Goal: Information Seeking & Learning: Understand process/instructions

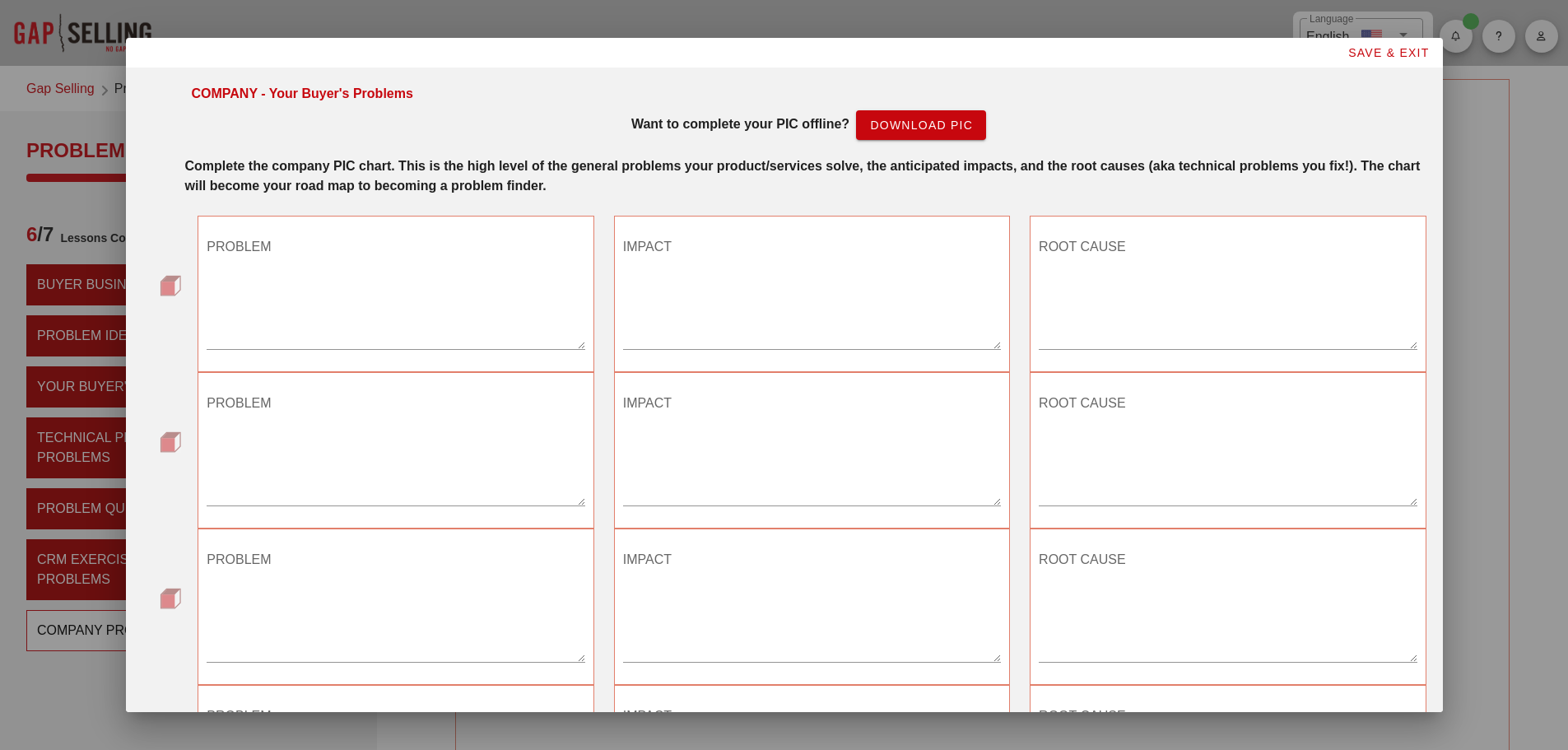
click at [350, 336] on textarea "PROBLEM" at bounding box center [396, 291] width 378 height 115
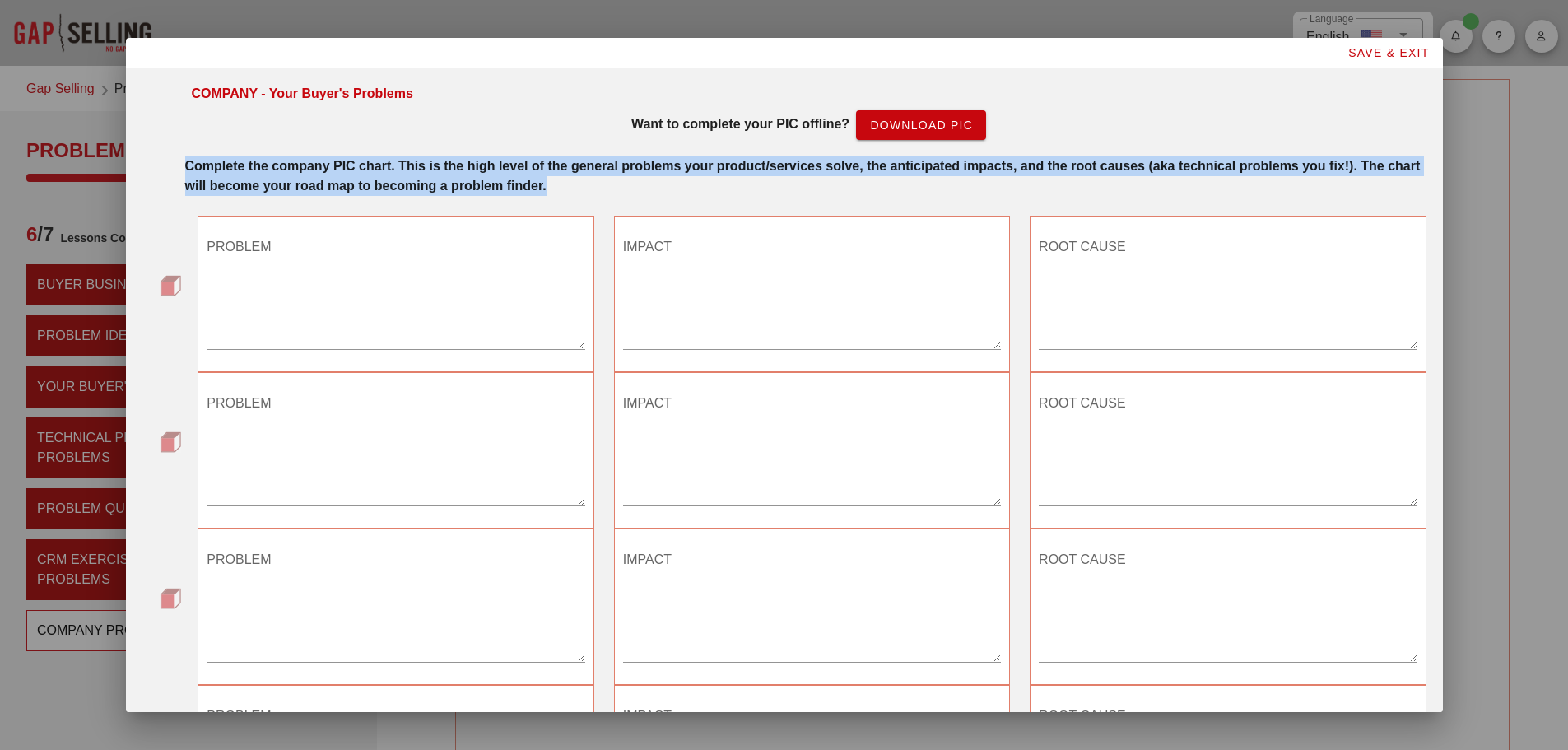
drag, startPoint x: 586, startPoint y: 189, endPoint x: 177, endPoint y: 173, distance: 409.3
click at [177, 173] on div "Complete the company PIC chart. This is the high level of the general problems …" at bounding box center [805, 173] width 1262 height 53
click at [376, 178] on strong "Complete the company PIC chart. This is the high level of the general problems …" at bounding box center [803, 176] width 1236 height 34
drag, startPoint x: 585, startPoint y: 185, endPoint x: 183, endPoint y: 171, distance: 402.2
click at [183, 171] on div "Complete the company PIC chart. This is the high level of the general problems …" at bounding box center [805, 173] width 1262 height 53
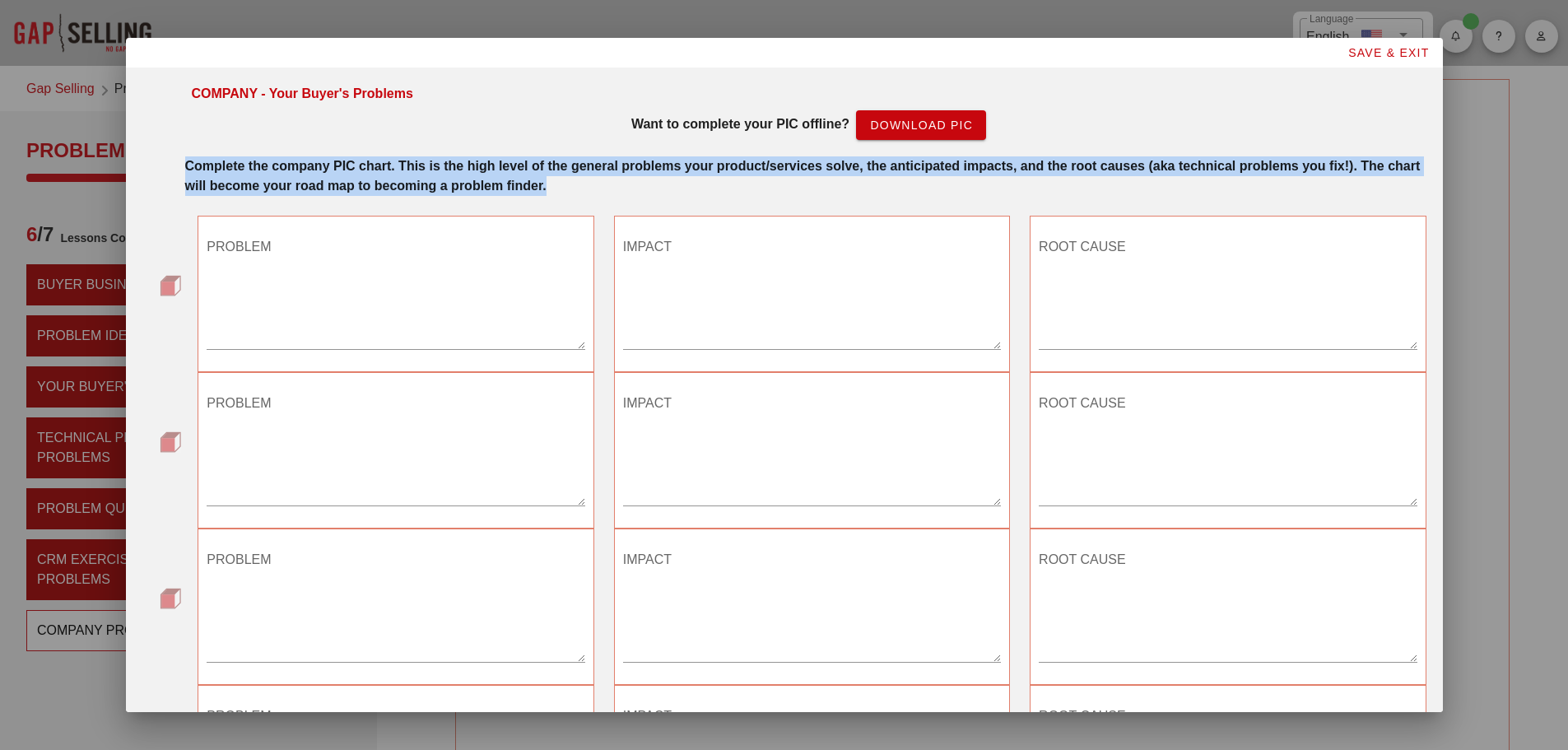
click at [470, 185] on strong "Complete the company PIC chart. This is the high level of the general problems …" at bounding box center [803, 176] width 1236 height 34
drag, startPoint x: 585, startPoint y: 185, endPoint x: 183, endPoint y: 165, distance: 402.5
click at [183, 165] on div "Complete the company PIC chart. This is the high level of the general problems …" at bounding box center [805, 173] width 1262 height 53
click at [363, 177] on div "Complete the company PIC chart. This is the high level of the general problems …" at bounding box center [805, 176] width 1241 height 40
drag, startPoint x: 587, startPoint y: 184, endPoint x: 178, endPoint y: 172, distance: 409.2
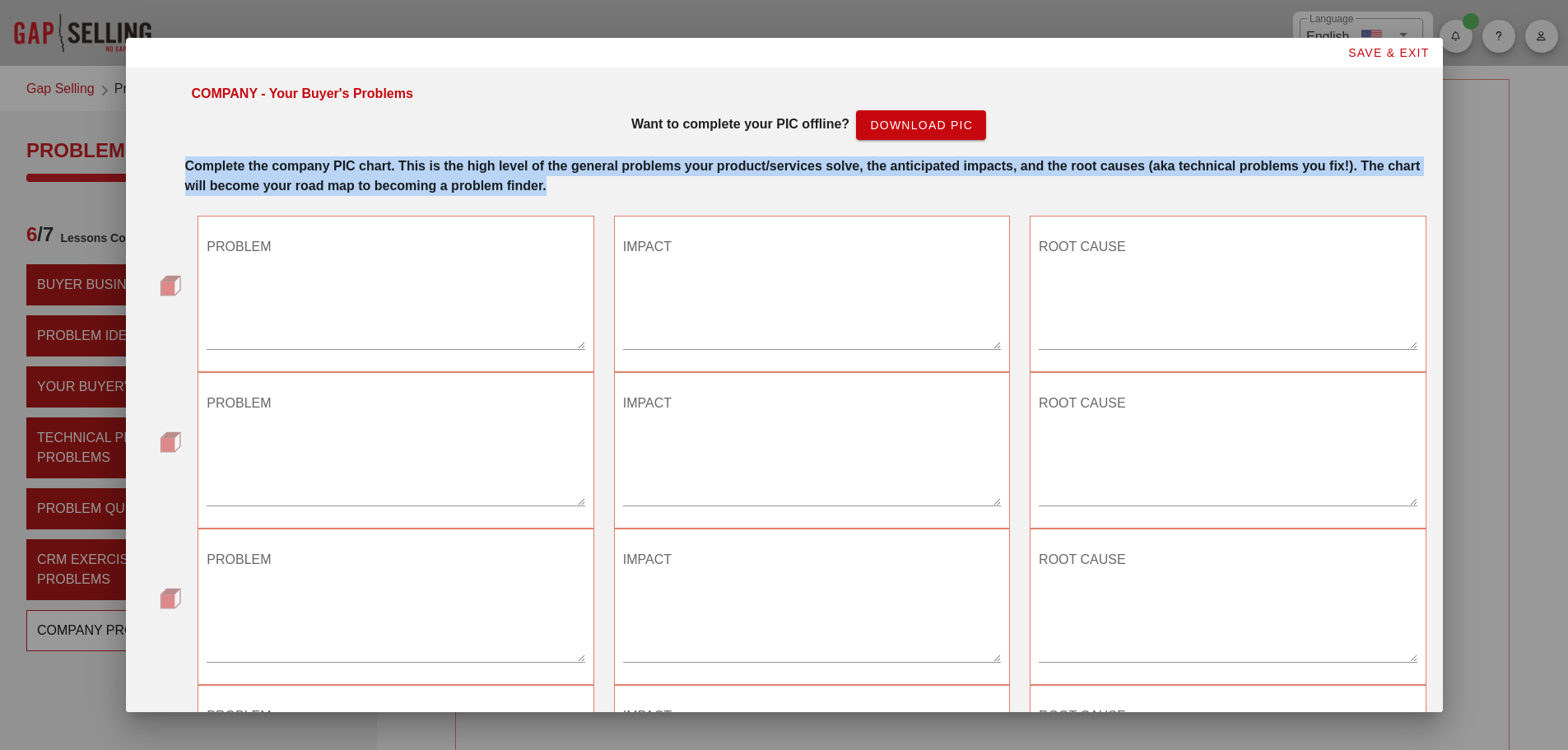
click at [178, 172] on div "Complete the company PIC chart. This is the high level of the general problems …" at bounding box center [805, 173] width 1262 height 53
drag, startPoint x: 429, startPoint y: 102, endPoint x: 186, endPoint y: 88, distance: 243.4
click at [186, 88] on div "COMPANY - Your Buyer's Problems Want to complete your PIC offline? Download PIC" at bounding box center [809, 120] width 1255 height 93
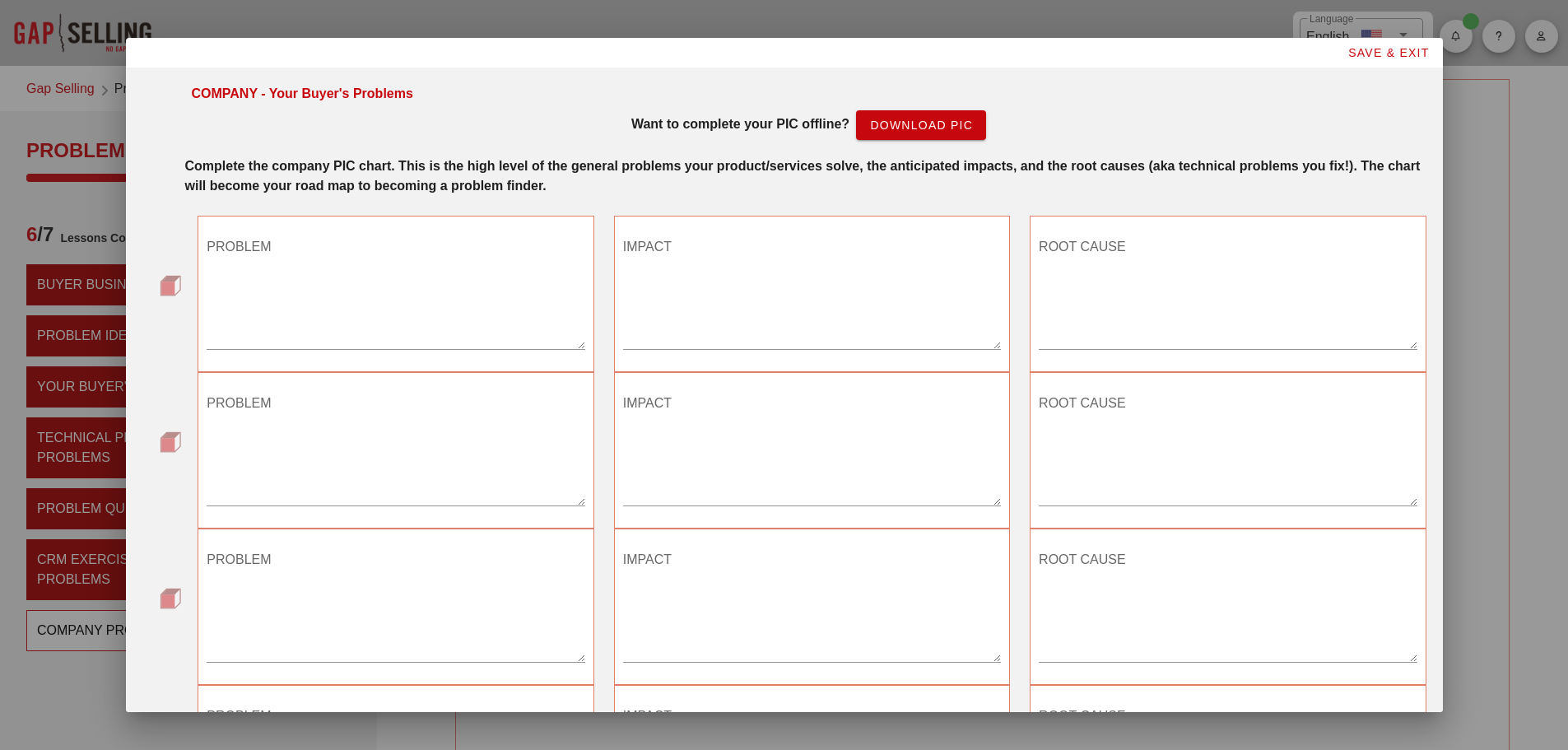
click at [409, 115] on div "Want to complete your PIC offline? Download PIC" at bounding box center [809, 125] width 1235 height 29
drag, startPoint x: 436, startPoint y: 93, endPoint x: 181, endPoint y: 90, distance: 255.0
click at [182, 90] on div "COMPANY - Your Buyer's Problems Want to complete your PIC offline? Download PIC" at bounding box center [809, 120] width 1255 height 93
click at [356, 322] on textarea "PROBLEM" at bounding box center [396, 291] width 378 height 115
click at [380, 247] on textarea "PROBLEM" at bounding box center [396, 291] width 378 height 115
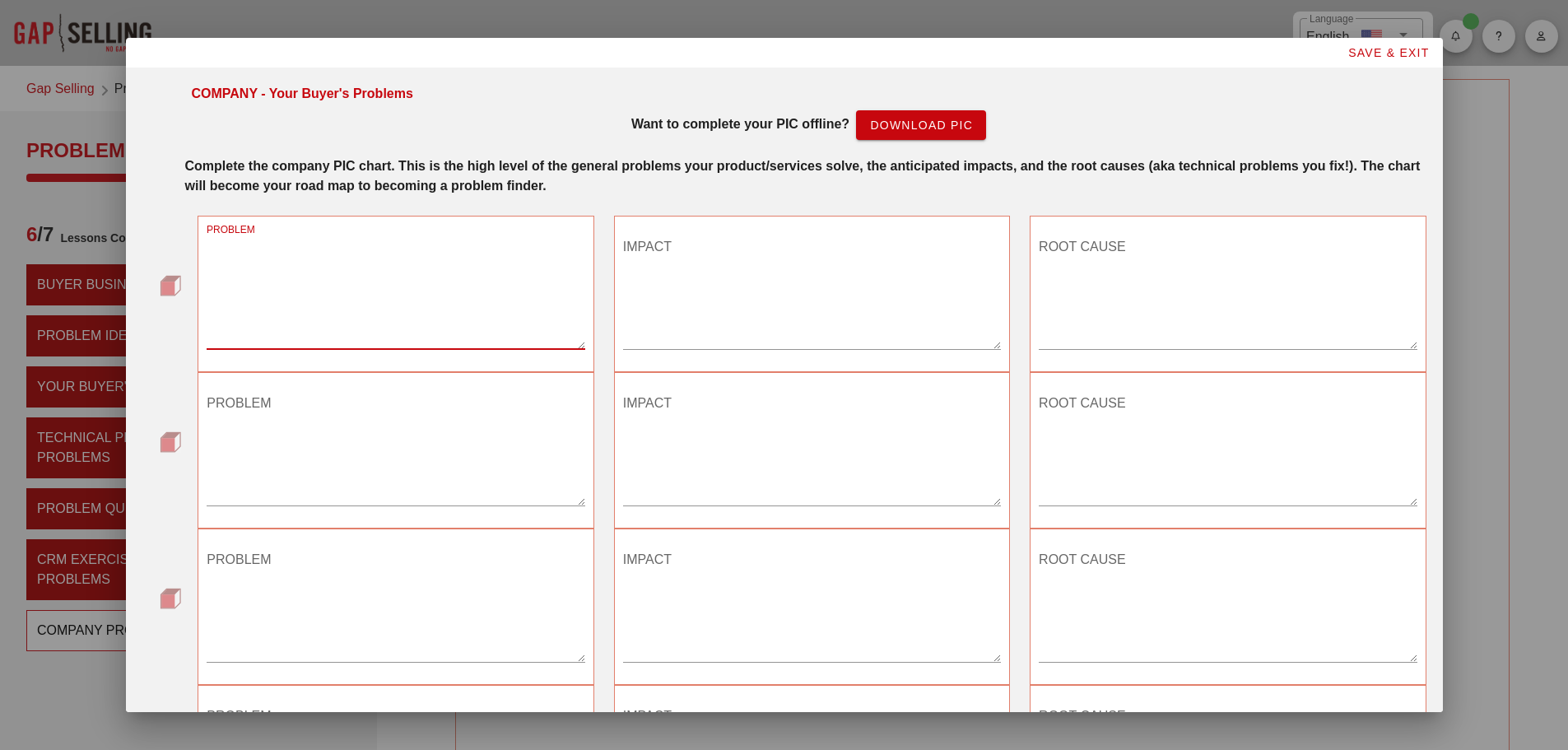
click at [437, 296] on textarea "PROBLEM" at bounding box center [396, 291] width 378 height 115
